Goal: Information Seeking & Learning: Find specific fact

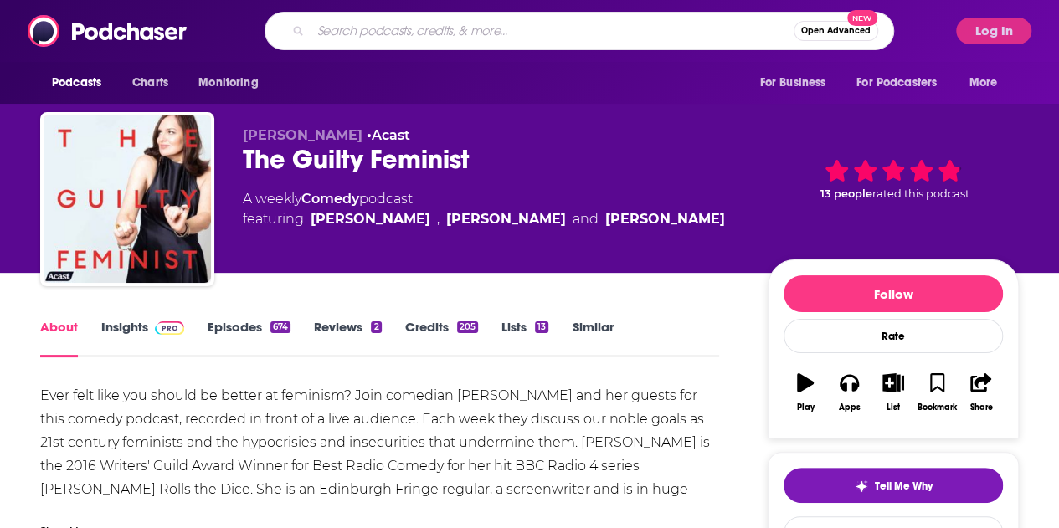
click at [441, 26] on input "Search podcasts, credits, & more..." at bounding box center [552, 31] width 483 height 27
paste input "Flightradar24’s AvTalk"
type input "Flightradar24’s AvTalk"
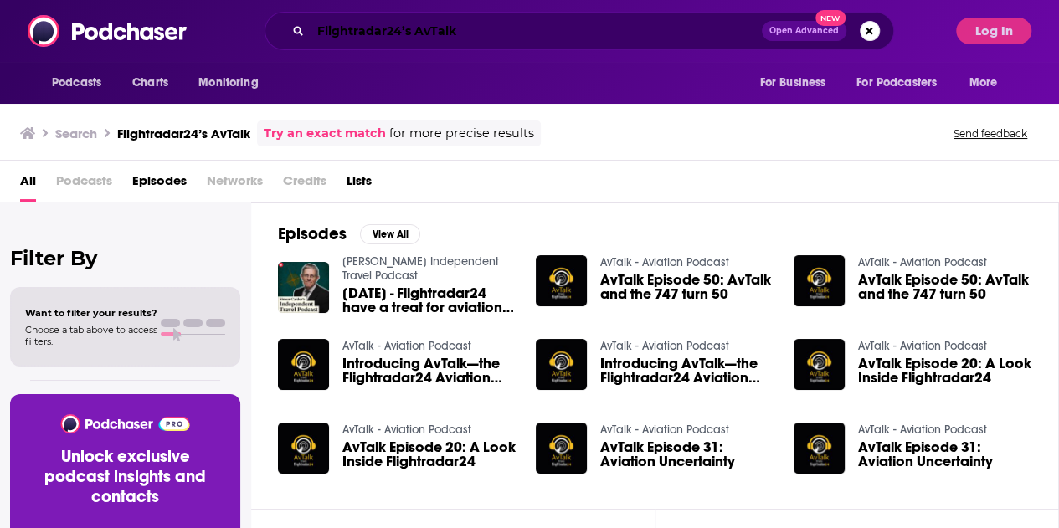
click at [412, 33] on input "Flightradar24’s AvTalk" at bounding box center [536, 31] width 451 height 27
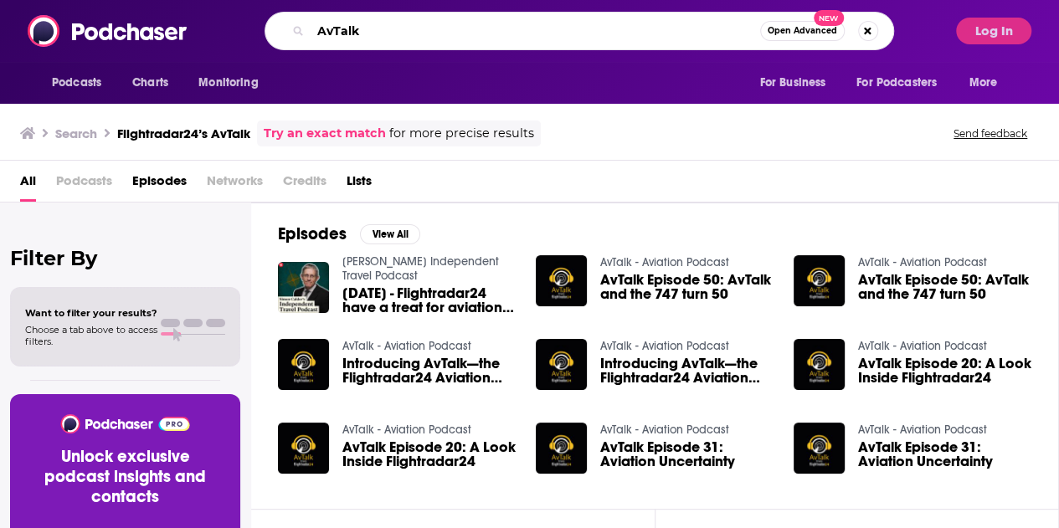
type input "AvTalk"
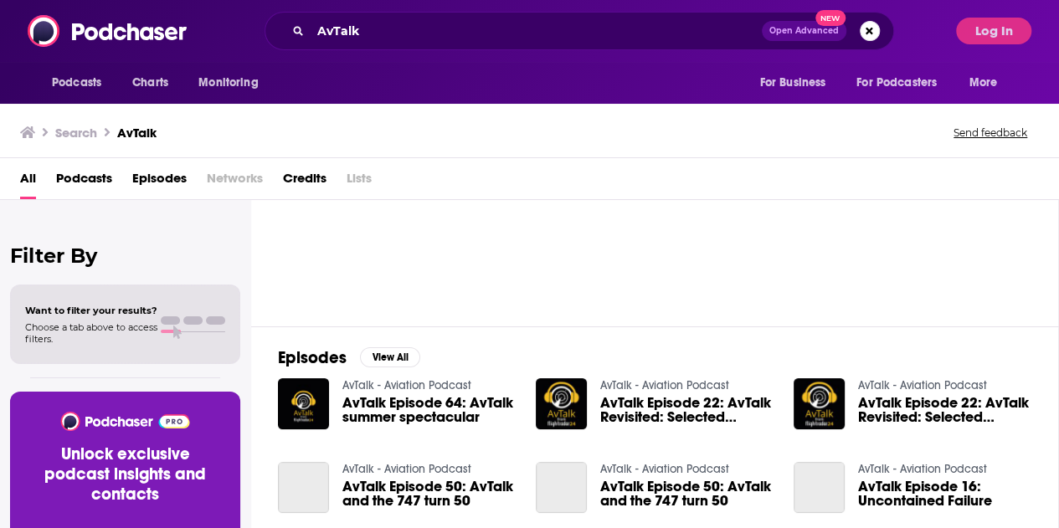
scroll to position [167, 0]
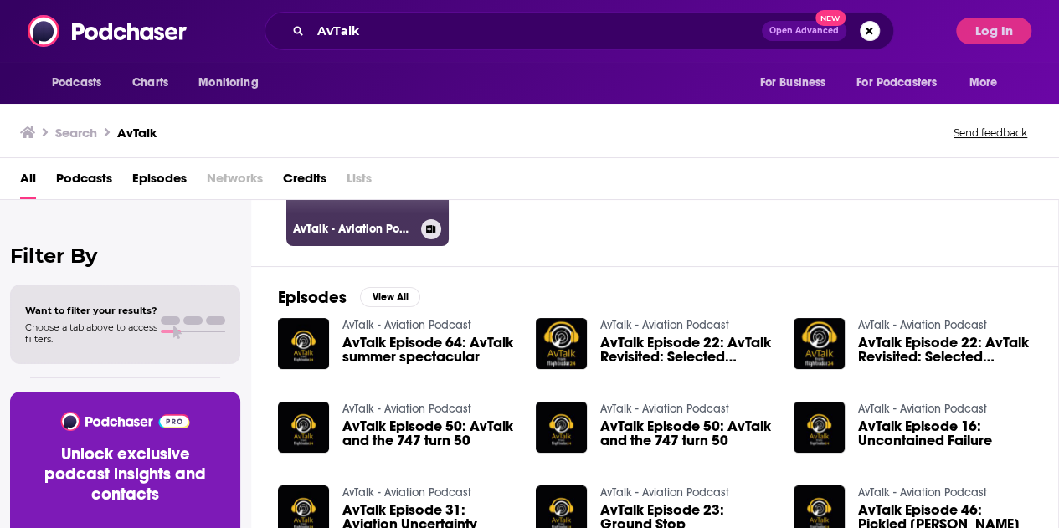
click at [353, 219] on div "AvTalk - Aviation Podcast" at bounding box center [367, 229] width 149 height 20
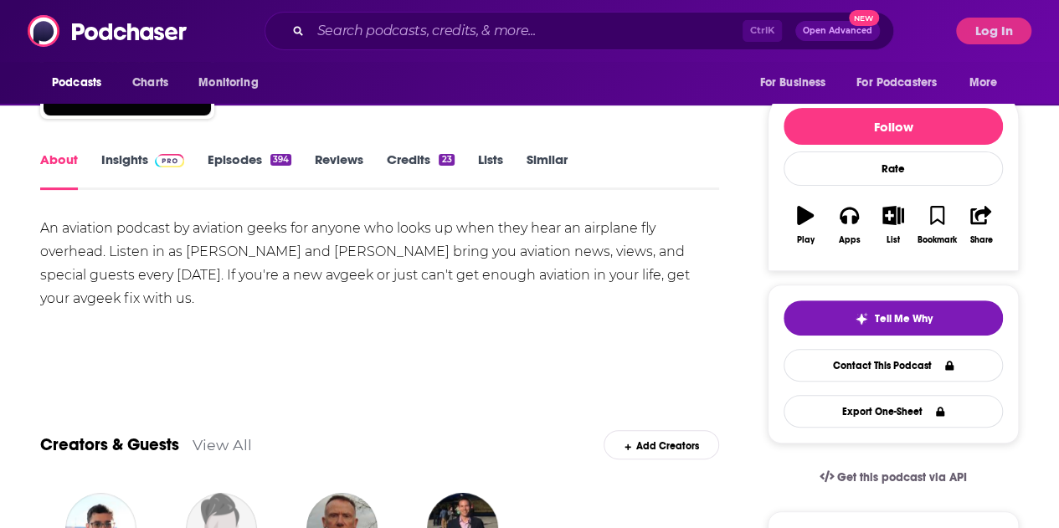
scroll to position [84, 0]
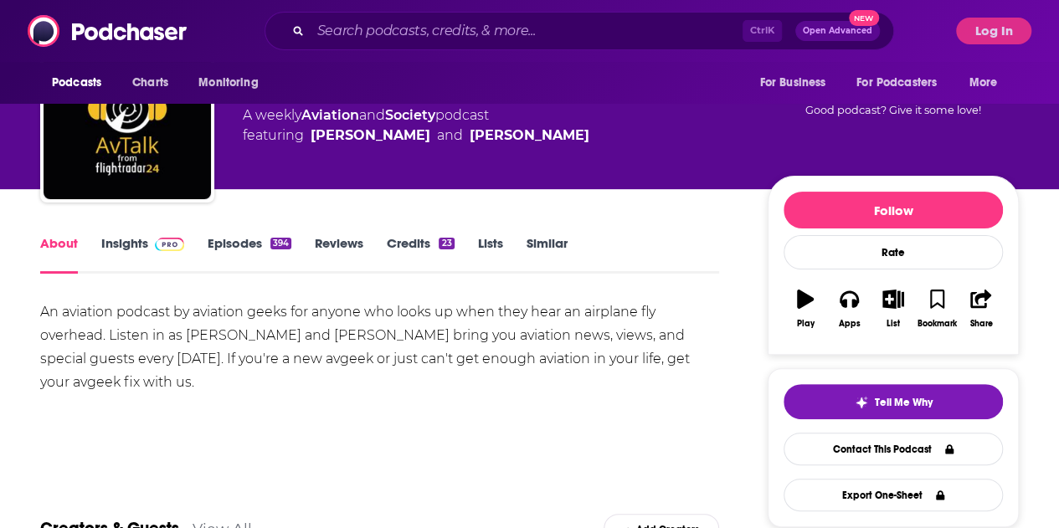
click at [121, 244] on link "Insights" at bounding box center [142, 254] width 83 height 39
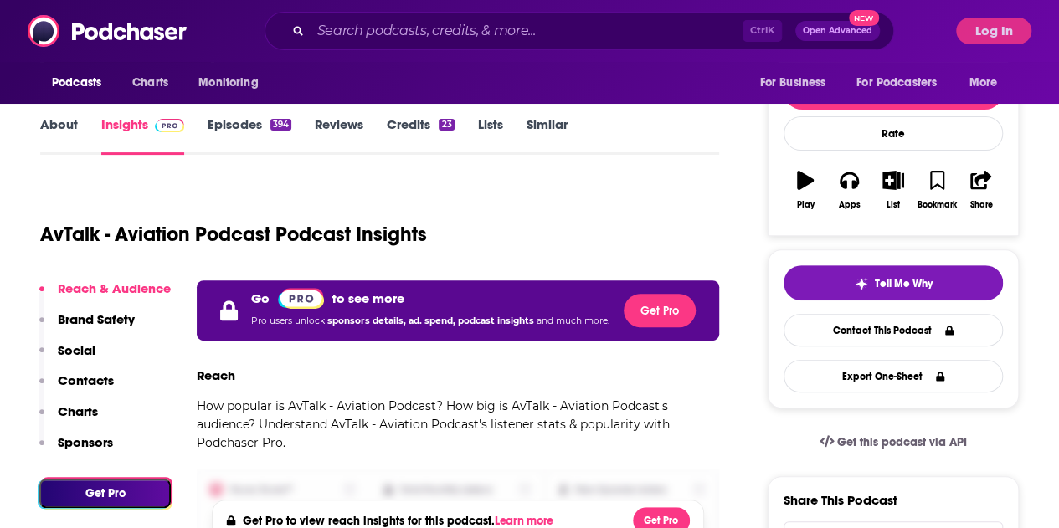
scroll to position [419, 0]
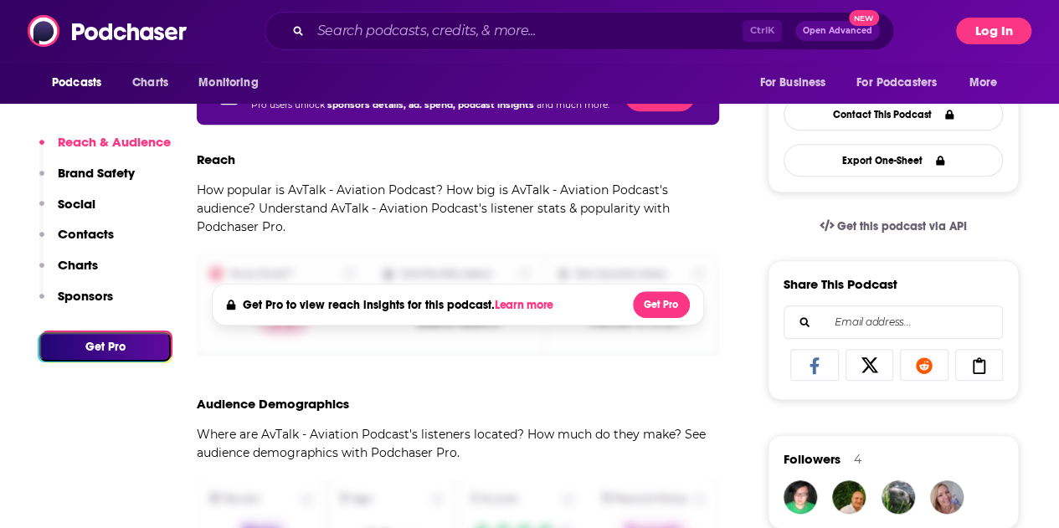
click at [1015, 33] on button "Log In" at bounding box center [993, 31] width 75 height 27
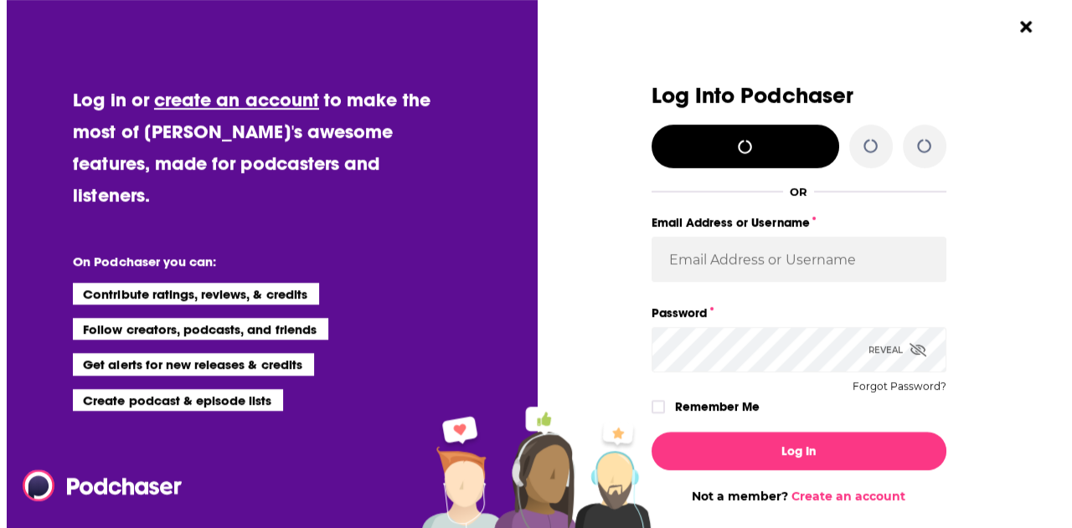
scroll to position [0, 0]
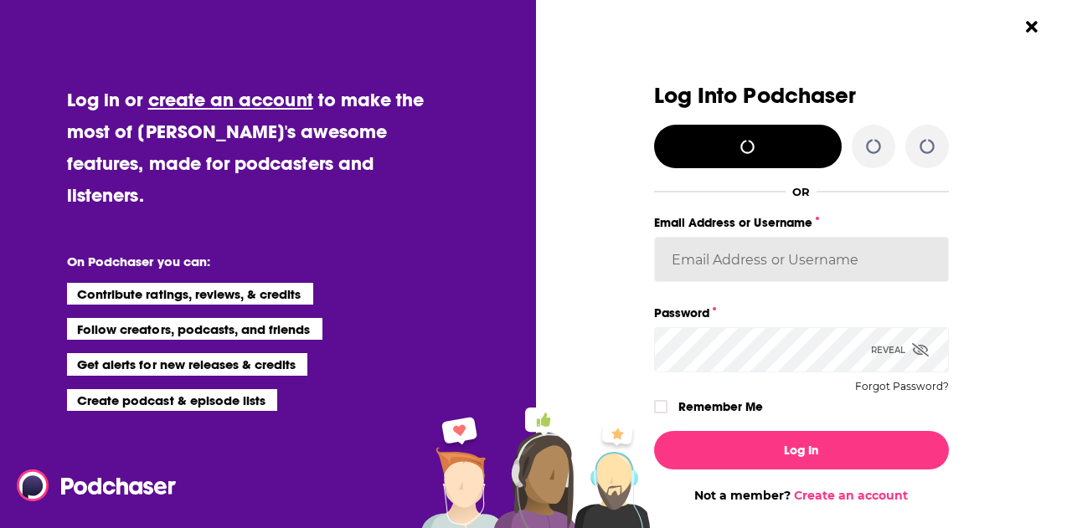
type input "[EMAIL_ADDRESS][DOMAIN_NAME]"
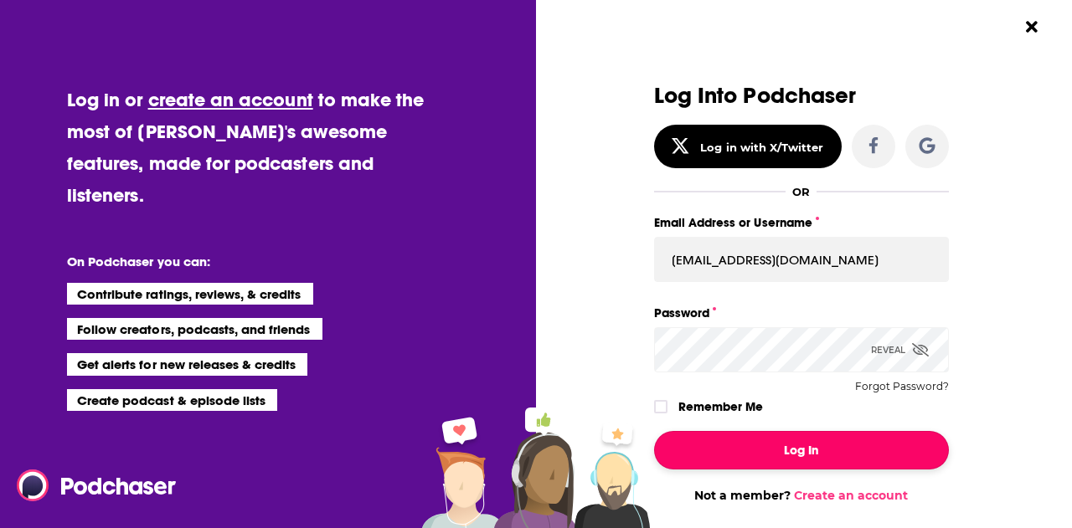
click at [846, 447] on button "Log In" at bounding box center [801, 450] width 295 height 39
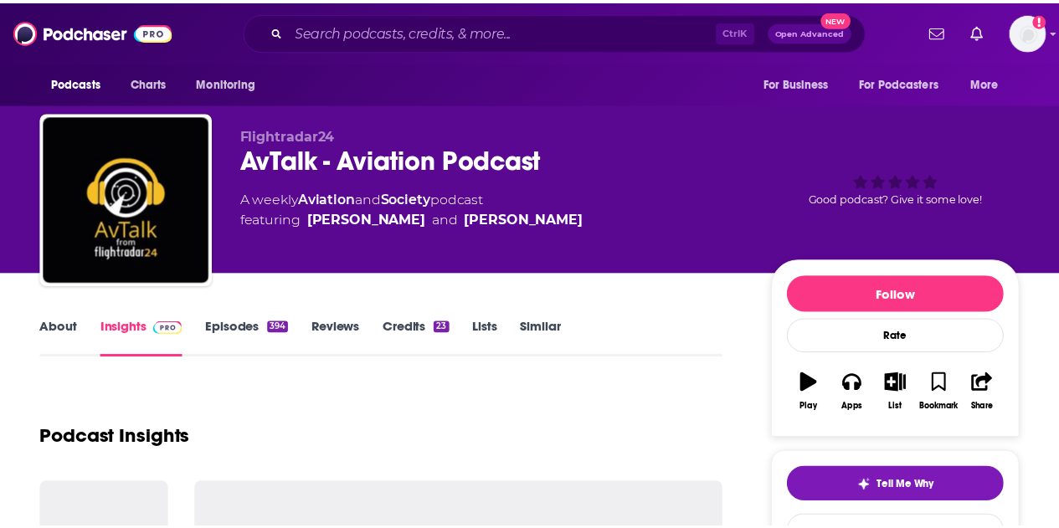
scroll to position [419, 0]
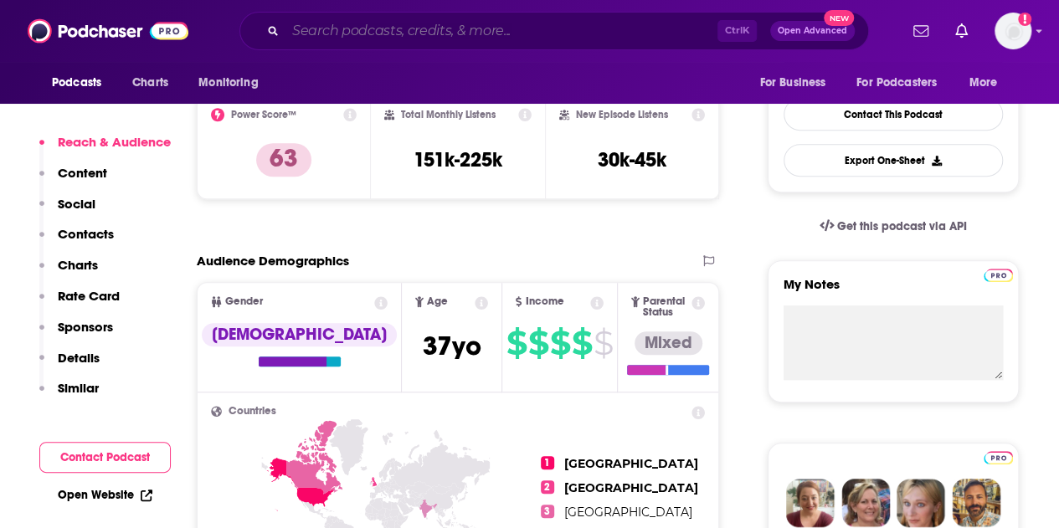
click at [505, 24] on input "Search podcasts, credits, & more..." at bounding box center [501, 31] width 432 height 27
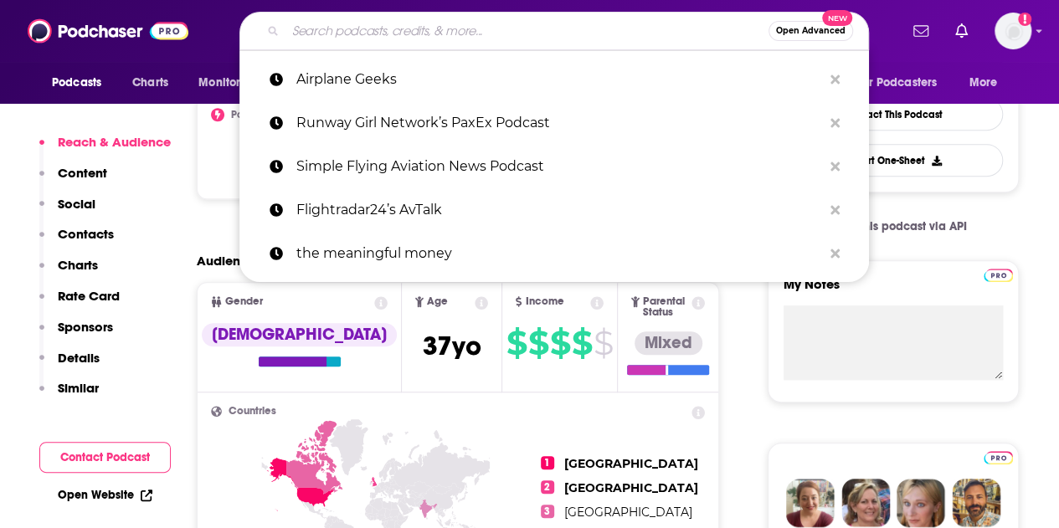
paste input "Flightradar24’s AvTalk"
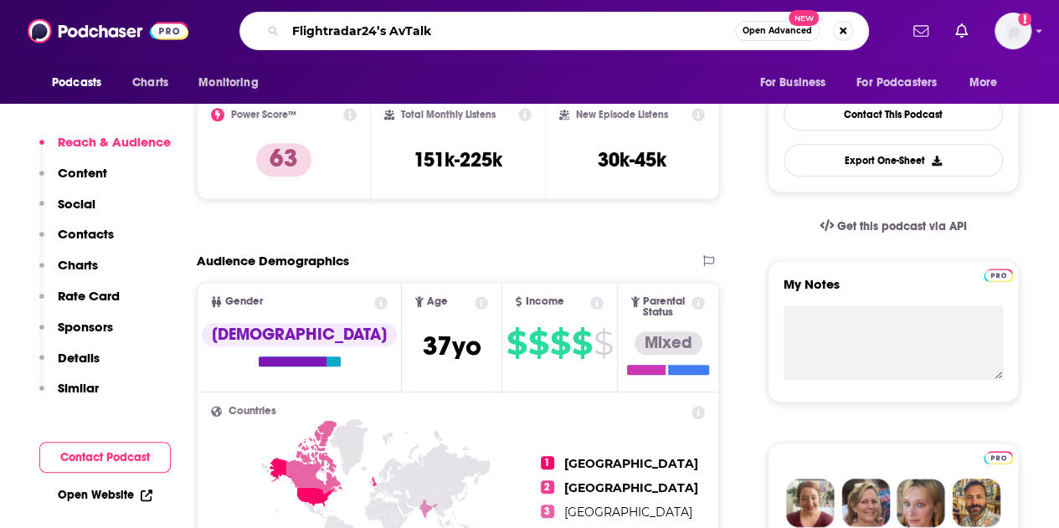
drag, startPoint x: 390, startPoint y: 28, endPoint x: 210, endPoint y: 13, distance: 180.6
click at [210, 13] on div "Flightradar24’s AvTalk Open Advanced New" at bounding box center [554, 31] width 688 height 39
type input "AvTalk"
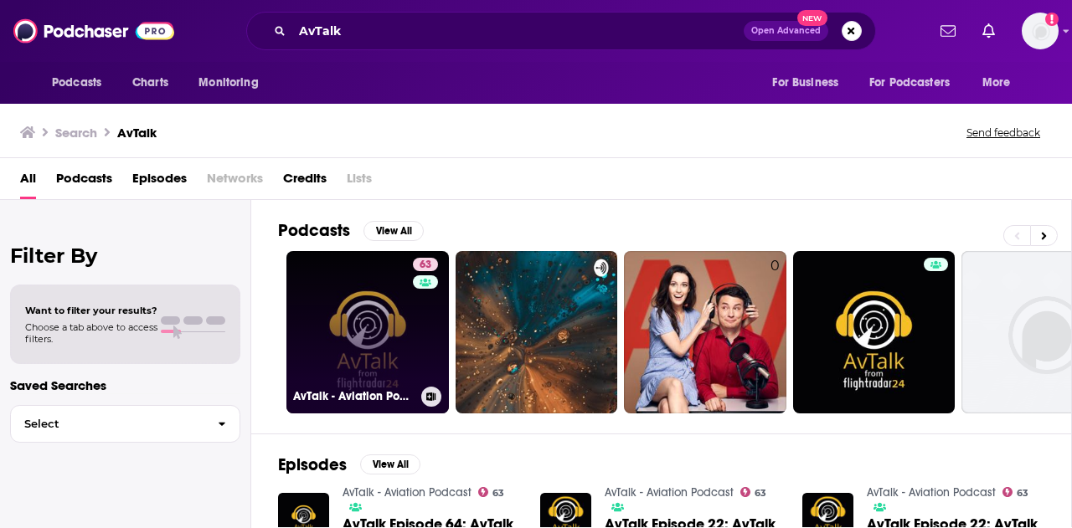
click at [342, 291] on link "63 AvTalk - Aviation Podcast" at bounding box center [367, 332] width 162 height 162
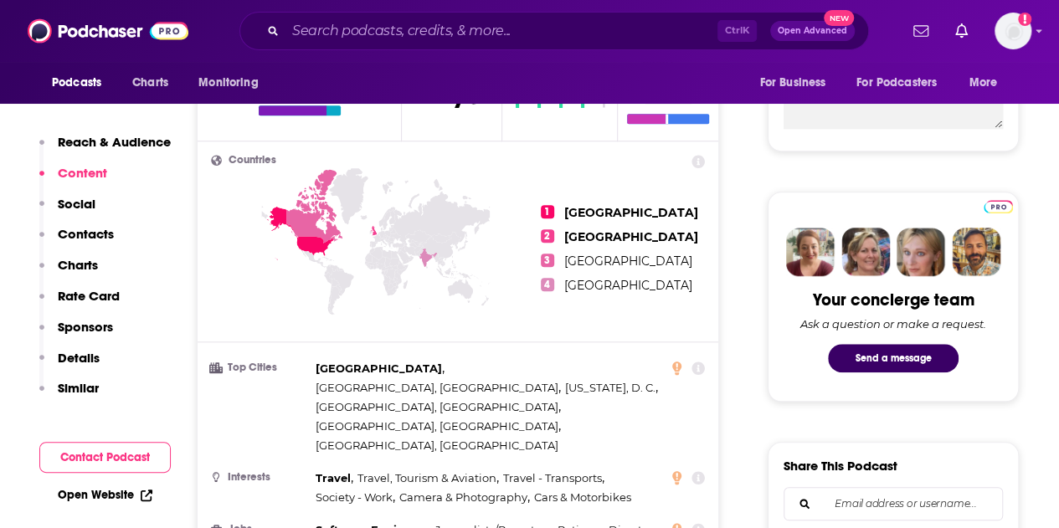
scroll to position [167, 0]
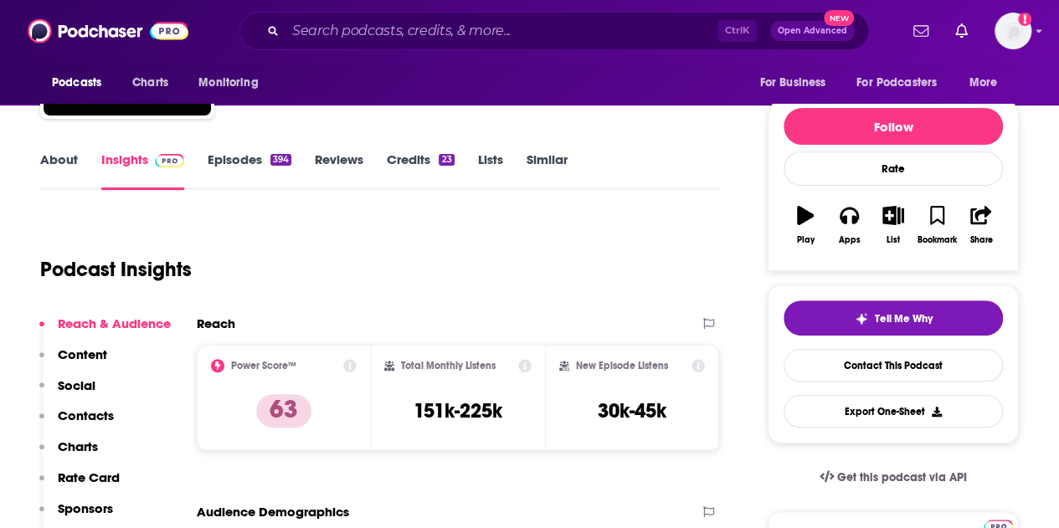
click at [237, 164] on link "Episodes 394" at bounding box center [250, 171] width 84 height 39
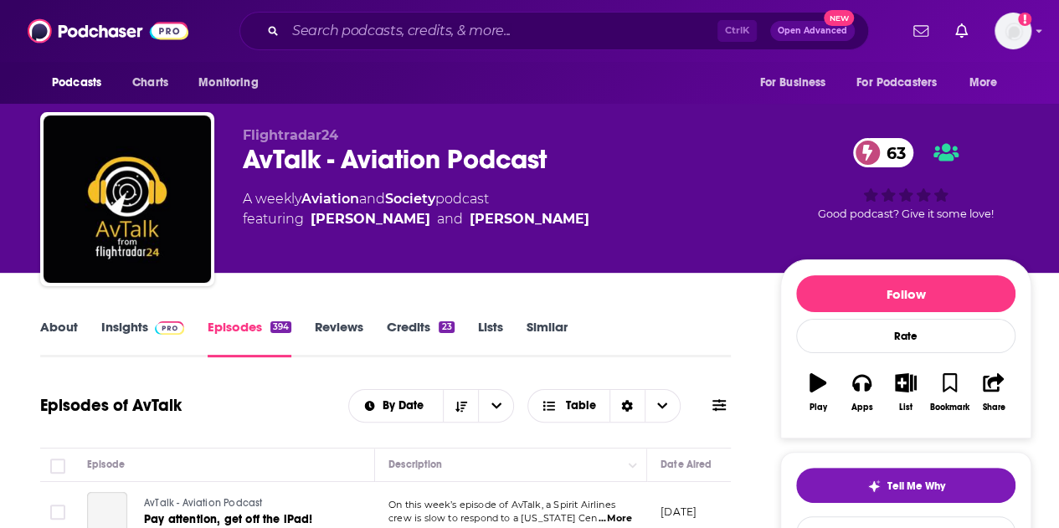
drag, startPoint x: 636, startPoint y: 224, endPoint x: 374, endPoint y: 224, distance: 262.0
click at [374, 224] on div "A weekly Aviation and Society podcast featuring [PERSON_NAME] and [PERSON_NAME]" at bounding box center [498, 209] width 511 height 40
click at [319, 231] on div "Flightradar24 AvTalk - Aviation Podcast 63 A weekly Aviation and Society podcas…" at bounding box center [498, 194] width 511 height 134
drag, startPoint x: 305, startPoint y: 224, endPoint x: 404, endPoint y: 241, distance: 101.2
click at [404, 241] on div "Flightradar24 AvTalk - Aviation Podcast 63 A weekly Aviation and Society podcas…" at bounding box center [498, 194] width 511 height 134
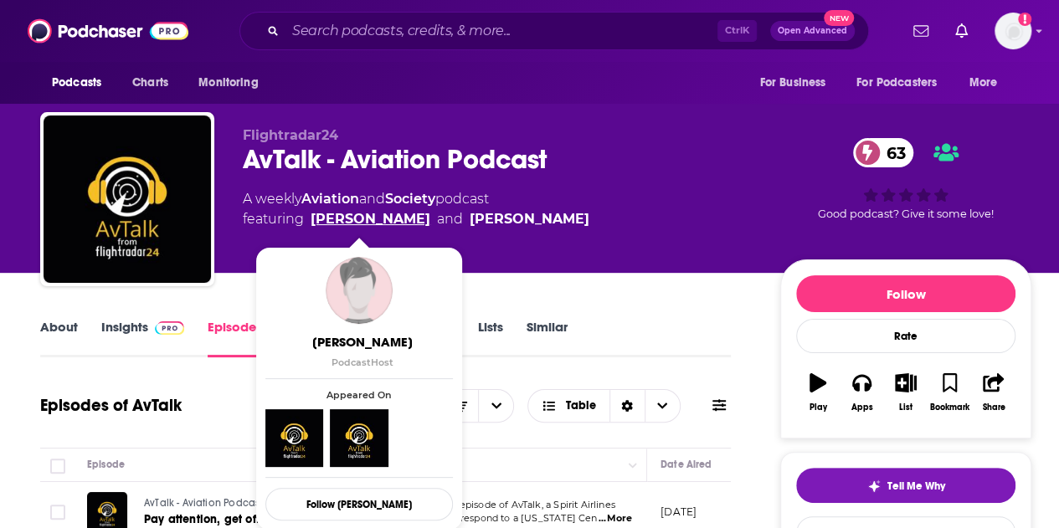
copy span "[PERSON_NAME]"
